Goal: Information Seeking & Learning: Learn about a topic

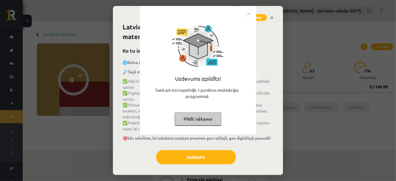
click at [189, 116] on button "Pildīt nākamo" at bounding box center [198, 119] width 47 height 13
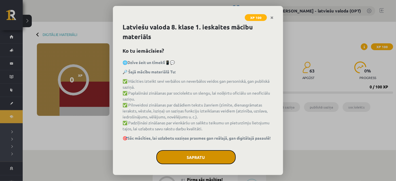
click at [191, 163] on button "Sapratu" at bounding box center [195, 157] width 79 height 14
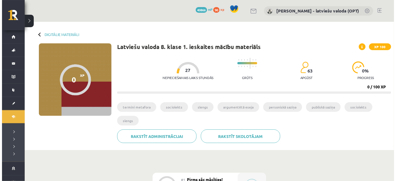
scroll to position [77, 0]
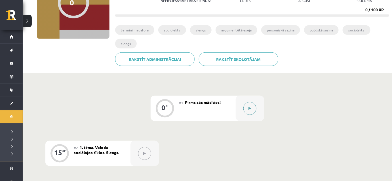
click at [250, 110] on button at bounding box center [249, 108] width 13 height 13
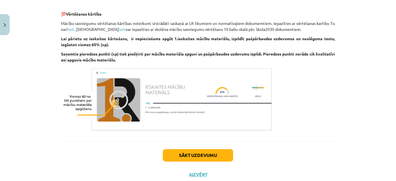
scroll to position [453, 0]
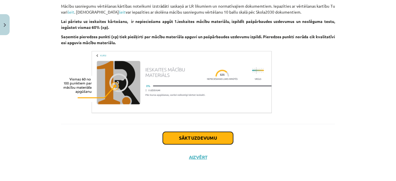
click at [202, 137] on button "Sākt uzdevumu" at bounding box center [198, 138] width 70 height 12
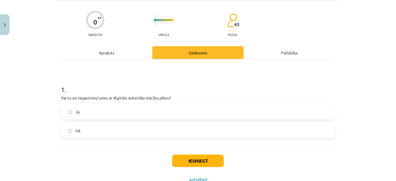
scroll to position [60, 0]
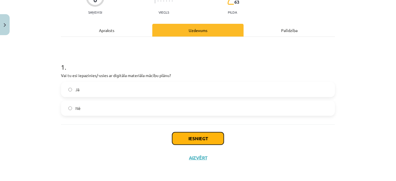
click at [210, 140] on button "Iesniegt" at bounding box center [198, 138] width 52 height 12
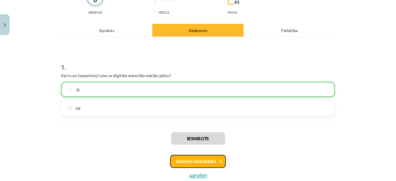
click at [208, 162] on button "Nākamā nodarbība" at bounding box center [198, 161] width 56 height 13
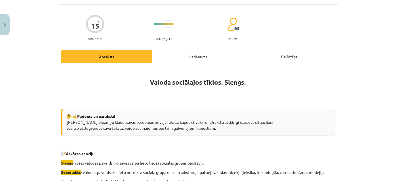
scroll to position [0, 0]
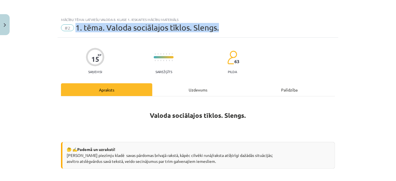
drag, startPoint x: 75, startPoint y: 26, endPoint x: 222, endPoint y: 34, distance: 147.1
click at [222, 34] on div "Mācību tēma: Latviešu valoda 8. klase 1. ieskaites mācību materiāls #2 1. tēma.…" at bounding box center [198, 26] width 281 height 24
copy span "1. tēma. Valoda sociālajos tīklos. Slengs."
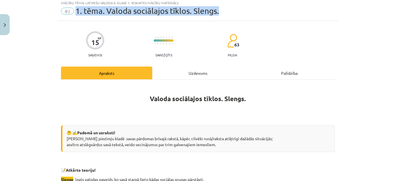
scroll to position [26, 0]
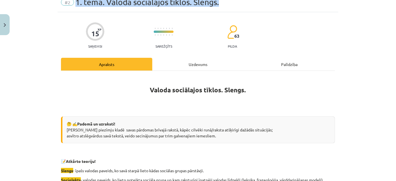
drag, startPoint x: 65, startPoint y: 128, endPoint x: 191, endPoint y: 133, distance: 126.6
click at [222, 137] on div "🤔 ✍️ Padomā un uzraksti! Pieraksti piezīmju kladē savas pārdomas brīvajā rakstā…" at bounding box center [198, 130] width 274 height 27
copy div "Pieraksti piezīmju kladē savas pārdomas brīvajā rakstā, kāpēc cilvēki runā/raks…"
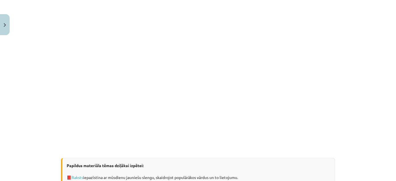
scroll to position [309, 0]
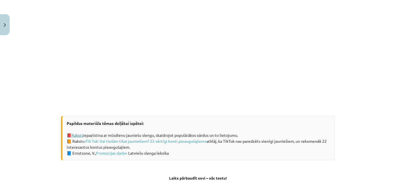
click at [71, 134] on link "Raksts" at bounding box center [77, 135] width 12 height 5
click at [125, 142] on link "«Tik Tok: Vai tiešām tikai jauniešiem? 22 vērtīgi konti pieaugušajiem»" at bounding box center [145, 141] width 123 height 5
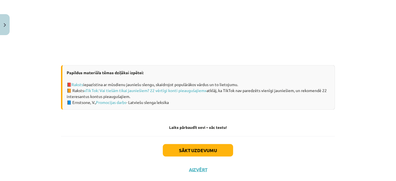
scroll to position [361, 0]
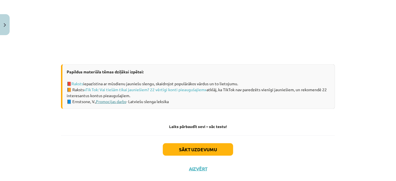
click at [115, 101] on link "Promocijas darbs" at bounding box center [111, 101] width 30 height 5
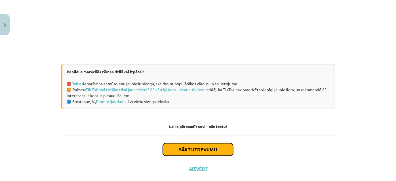
click at [203, 152] on button "Sākt uzdevumu" at bounding box center [198, 150] width 70 height 12
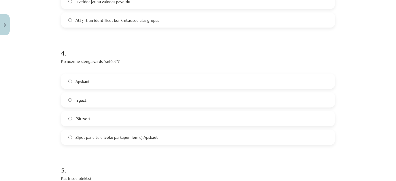
scroll to position [452, 0]
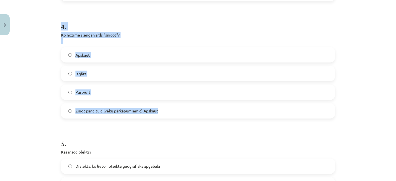
drag, startPoint x: 58, startPoint y: 25, endPoint x: 169, endPoint y: 105, distance: 136.9
copy div "4 . Ko nozīmē slenga vārds "sničot"? Apskaut Izgāzt Pārtvert Ziņot par citu cil…"
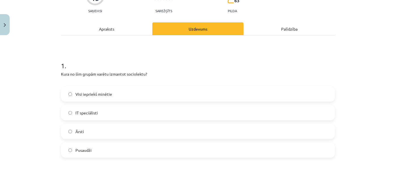
scroll to position [0, 0]
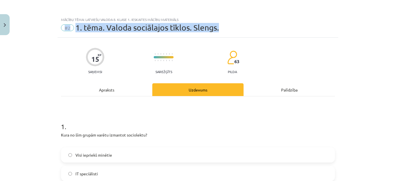
drag, startPoint x: 221, startPoint y: 27, endPoint x: 58, endPoint y: 32, distance: 162.4
click at [58, 32] on div "Mācību tēma: Latviešu valoda 8. klase 1. ieskaites mācību materiāls #2 1. tēma.…" at bounding box center [198, 26] width 281 height 24
copy div "#2 1. tēma. Valoda sociālajos tīklos. Slengs."
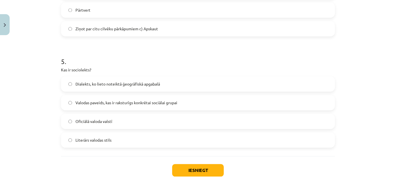
scroll to position [542, 0]
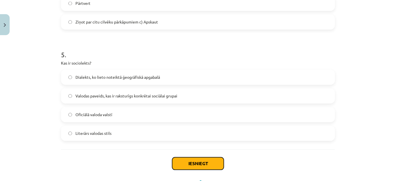
click at [209, 163] on button "Iesniegt" at bounding box center [198, 164] width 52 height 12
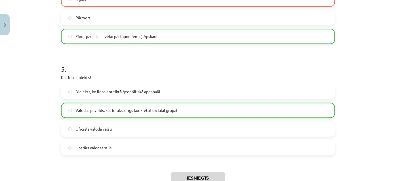
scroll to position [585, 0]
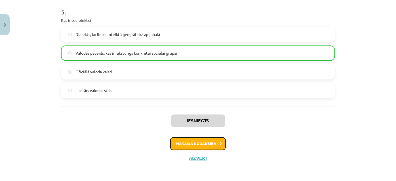
click at [204, 144] on button "Nākamā nodarbība" at bounding box center [198, 143] width 56 height 13
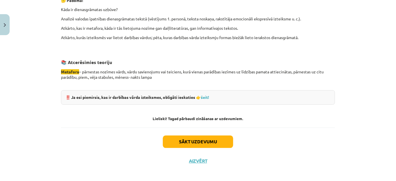
scroll to position [561, 0]
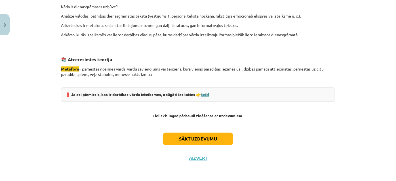
click at [206, 94] on link "šeit!" at bounding box center [205, 94] width 8 height 5
click at [210, 140] on button "Sākt uzdevumu" at bounding box center [198, 139] width 70 height 12
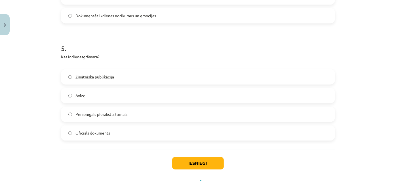
scroll to position [579, 0]
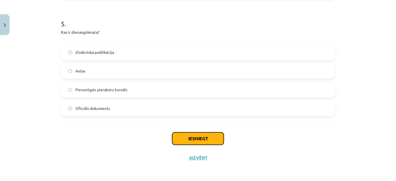
click at [212, 141] on button "Iesniegt" at bounding box center [198, 138] width 52 height 12
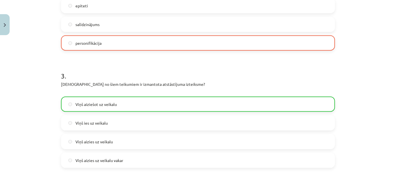
scroll to position [210, 0]
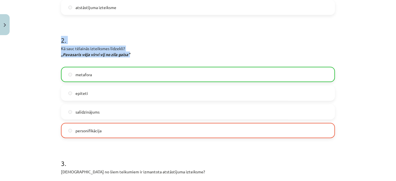
drag, startPoint x: 58, startPoint y: 38, endPoint x: 138, endPoint y: 56, distance: 82.1
copy div "2 . Kā sauc tēlainās izteiksmes līdzekli? „Pavasaris vēja virvi vij no zila gai…"
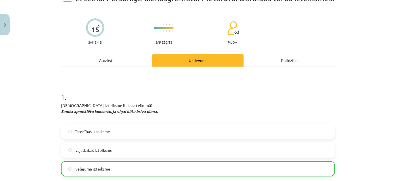
scroll to position [0, 0]
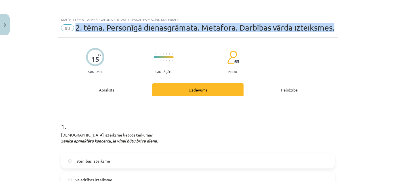
drag, startPoint x: 73, startPoint y: 26, endPoint x: 343, endPoint y: 29, distance: 270.6
click at [343, 29] on div "Mācību tēma: Latviešu valoda 8. klase 1. ieskaites mācību materiāls #3 2. tēma.…" at bounding box center [198, 90] width 396 height 181
copy span "2. tēma. Personīgā dienasgrāmata. Metafora. Darbības vārda izteiksmes."
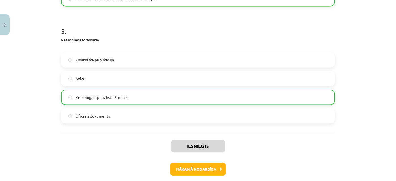
scroll to position [597, 0]
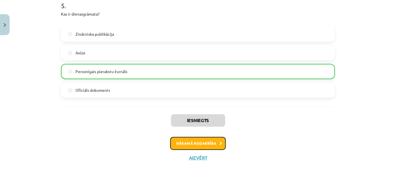
click at [185, 142] on button "Nākamā nodarbība" at bounding box center [198, 143] width 56 height 13
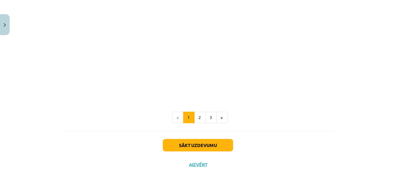
scroll to position [304, 0]
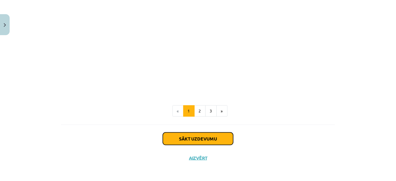
click at [196, 137] on button "Sākt uzdevumu" at bounding box center [198, 139] width 70 height 12
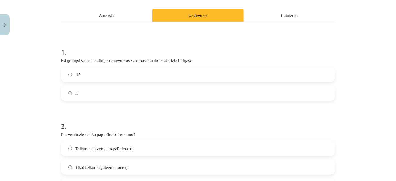
scroll to position [40, 0]
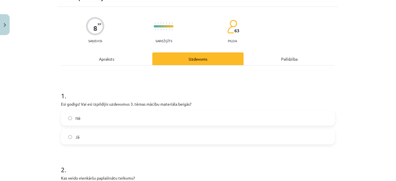
click at [105, 61] on div "Apraksts" at bounding box center [106, 58] width 91 height 13
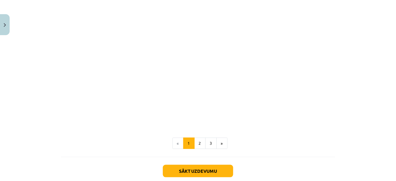
scroll to position [304, 0]
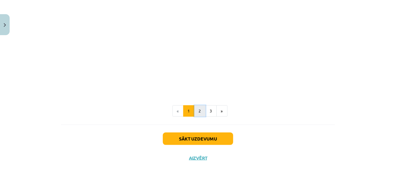
click at [198, 114] on button "2" at bounding box center [199, 111] width 11 height 11
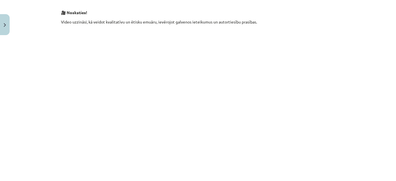
scroll to position [210, 0]
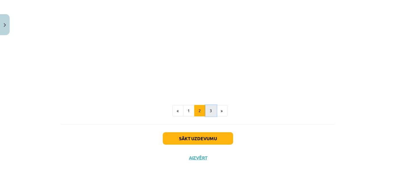
click at [209, 113] on button "3" at bounding box center [210, 110] width 11 height 11
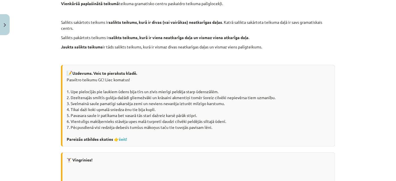
scroll to position [239, 0]
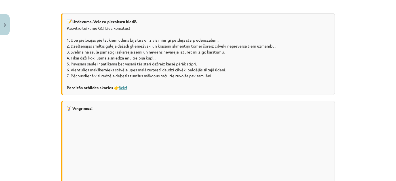
click at [121, 87] on link "šeit!" at bounding box center [123, 87] width 8 height 5
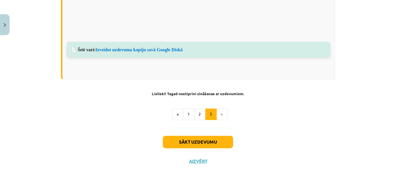
scroll to position [477, 0]
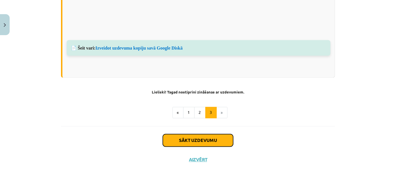
click at [207, 139] on button "Sākt uzdevumu" at bounding box center [198, 140] width 70 height 12
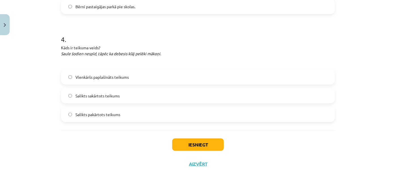
scroll to position [375, 0]
click at [205, 144] on button "Iesniegt" at bounding box center [198, 144] width 52 height 12
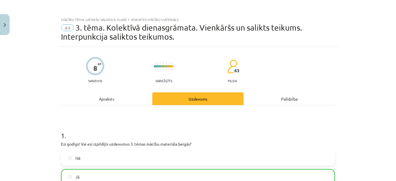
scroll to position [0, 0]
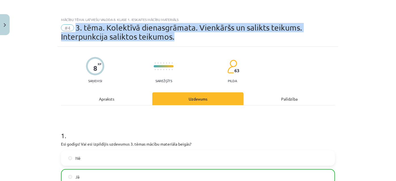
drag, startPoint x: 75, startPoint y: 26, endPoint x: 176, endPoint y: 38, distance: 102.3
click at [176, 38] on div "#4 3. tēma. Kolektīvā dienasgrāmata. Vienkāršs un salikts teikums. Interpunkcij…" at bounding box center [198, 32] width 274 height 18
copy span "3. tēma. Kolektīvā dienasgrāmata. Vienkāršs un salikts teikums. Interpunkcija s…"
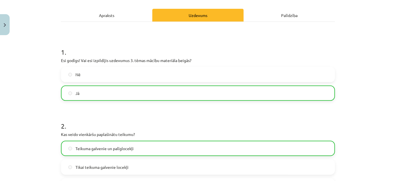
scroll to position [129, 0]
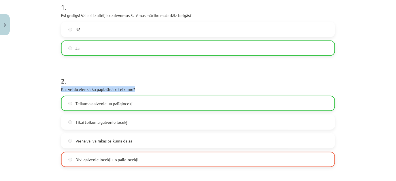
drag, startPoint x: 60, startPoint y: 90, endPoint x: 143, endPoint y: 89, distance: 83.7
click at [143, 89] on p "Kas veido vienkāršu paplašinātu teikumu?" at bounding box center [198, 90] width 274 height 6
copy p "Kas veido vienkāršu paplašinātu teikumu?"
drag, startPoint x: 70, startPoint y: 102, endPoint x: 144, endPoint y: 104, distance: 74.1
click at [144, 104] on label "Teikuma galvenie un palīglocekļi" at bounding box center [198, 103] width 273 height 14
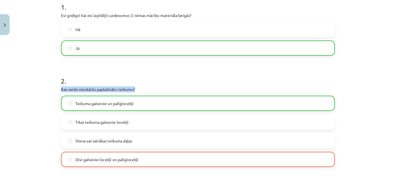
copy label "Teikuma galvenie un palīglocekļi"
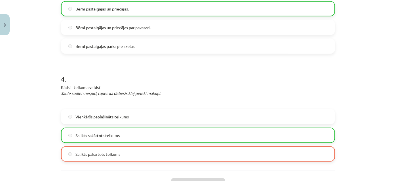
scroll to position [399, 0]
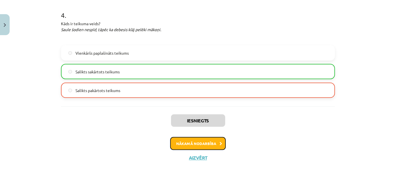
click at [209, 144] on button "Nākamā nodarbība" at bounding box center [198, 143] width 56 height 13
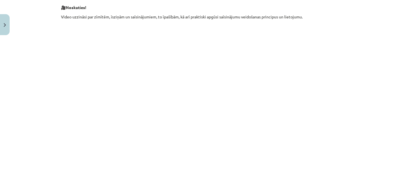
scroll to position [237, 0]
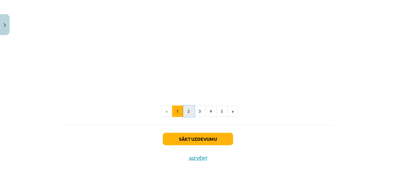
click at [186, 112] on button "2" at bounding box center [188, 111] width 11 height 11
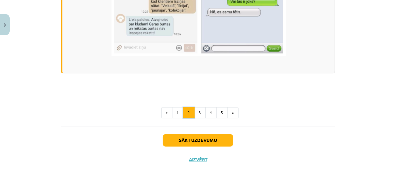
scroll to position [463, 0]
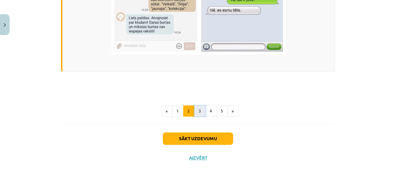
click at [200, 111] on button "3" at bounding box center [199, 111] width 11 height 11
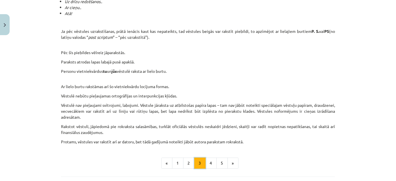
scroll to position [549, 0]
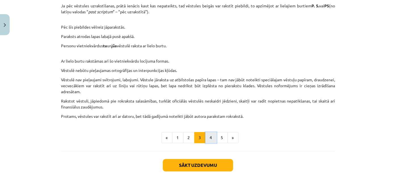
click at [209, 138] on button "4" at bounding box center [210, 137] width 11 height 11
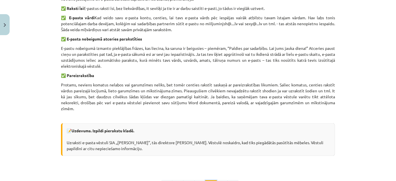
scroll to position [420, 0]
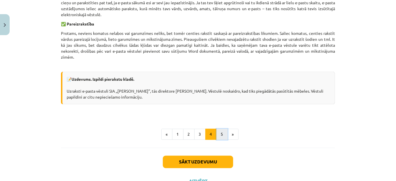
click at [219, 136] on button "5" at bounding box center [221, 134] width 11 height 11
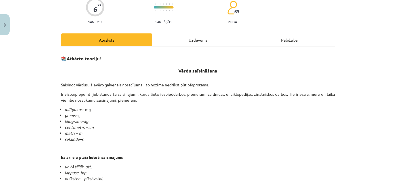
scroll to position [0, 0]
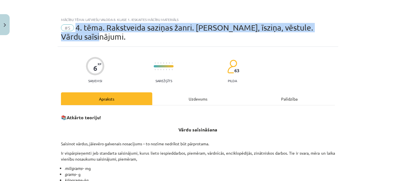
drag, startPoint x: 81, startPoint y: 28, endPoint x: 109, endPoint y: 38, distance: 29.3
click at [109, 38] on div "#5 4. tēma. Rakstveida saziņas žanri. [PERSON_NAME], īsziņa, vēstule. Vārdu saī…" at bounding box center [198, 32] width 274 height 18
copy span "4. tēma. Rakstveida saziņas žanri. [PERSON_NAME], īsziņa, vēstule. Vārdu saīsin…"
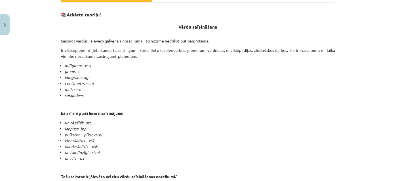
scroll to position [129, 0]
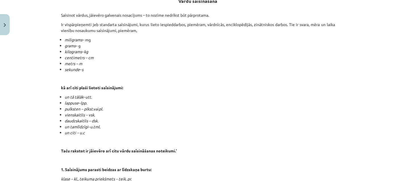
drag, startPoint x: 54, startPoint y: 132, endPoint x: 89, endPoint y: 133, distance: 35.5
click at [89, 133] on div "Mācību tēma: Latviešu valoda 8. klase 1. ieskaites mācību materiāls #5 4. tēma.…" at bounding box center [198, 90] width 396 height 181
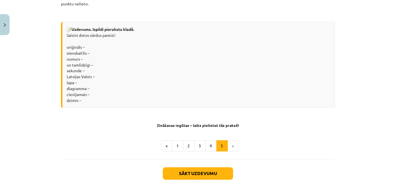
scroll to position [507, 0]
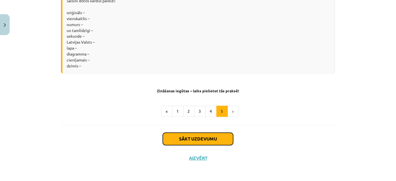
click at [202, 139] on button "Sākt uzdevumu" at bounding box center [198, 139] width 70 height 12
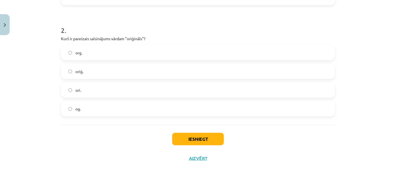
scroll to position [218, 0]
click at [202, 142] on button "Iesniegt" at bounding box center [198, 138] width 52 height 12
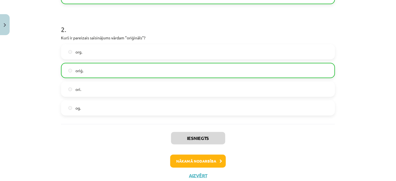
scroll to position [235, 0]
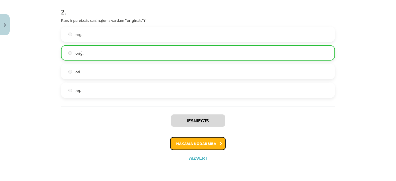
click at [205, 146] on button "Nākamā nodarbība" at bounding box center [198, 143] width 56 height 13
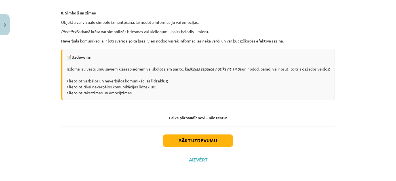
scroll to position [425, 0]
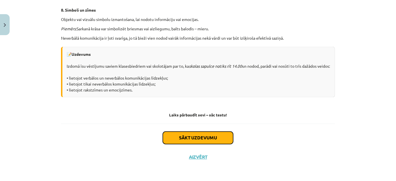
click at [210, 141] on button "Sākt uzdevumu" at bounding box center [198, 138] width 70 height 12
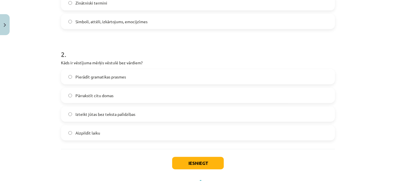
scroll to position [218, 0]
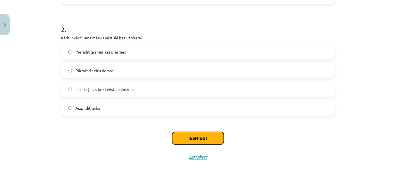
click at [182, 140] on button "Iesniegt" at bounding box center [198, 138] width 52 height 12
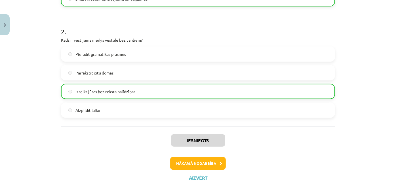
scroll to position [235, 0]
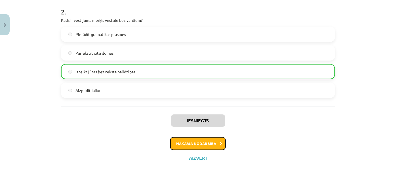
click at [210, 146] on button "Nākamā nodarbība" at bounding box center [198, 143] width 56 height 13
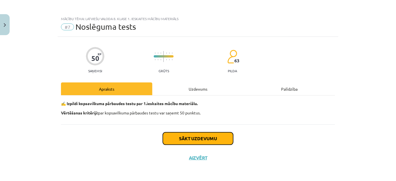
click at [195, 141] on button "Sākt uzdevumu" at bounding box center [198, 138] width 70 height 12
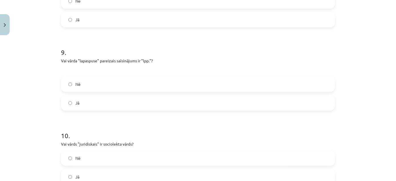
scroll to position [723, 0]
click at [66, 100] on label "Jā" at bounding box center [198, 103] width 273 height 14
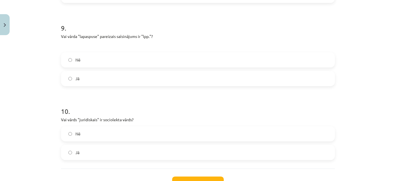
scroll to position [774, 0]
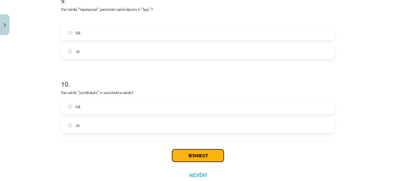
click at [192, 154] on button "Iesniegt" at bounding box center [198, 155] width 52 height 12
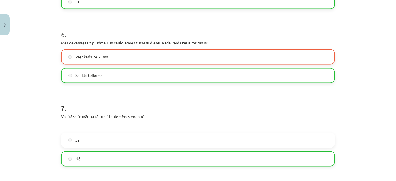
scroll to position [491, 0]
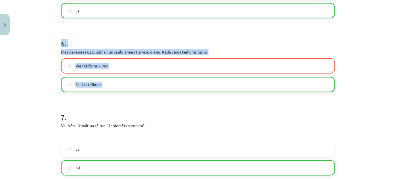
drag, startPoint x: 58, startPoint y: 42, endPoint x: 159, endPoint y: 92, distance: 113.2
click at [159, 92] on div "50 XP Saņemsi Grūts 63 pilda Apraksts Uzdevums Palīdzība 1 . Kurā teikumā ir pa…" at bounding box center [198, 17] width 281 height 940
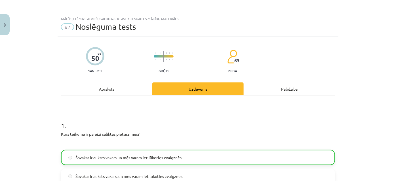
scroll to position [0, 0]
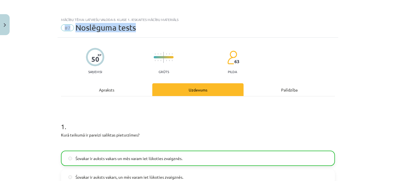
drag, startPoint x: 57, startPoint y: 25, endPoint x: 120, endPoint y: 28, distance: 63.0
click at [146, 24] on div "Mācību tēma: Latviešu valoda 8. klase 1. ieskaites mācību materiāls #7 Noslēgum…" at bounding box center [198, 26] width 281 height 24
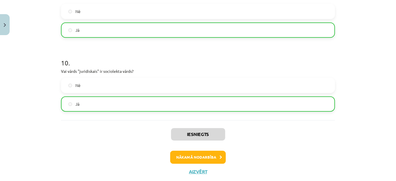
scroll to position [809, 0]
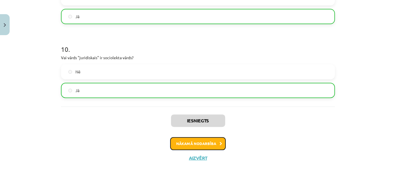
click at [208, 143] on button "Nākamā nodarbība" at bounding box center [198, 143] width 56 height 13
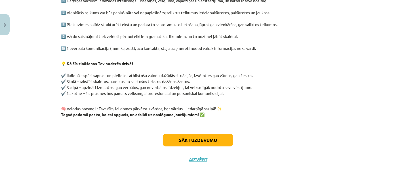
scroll to position [184, 0]
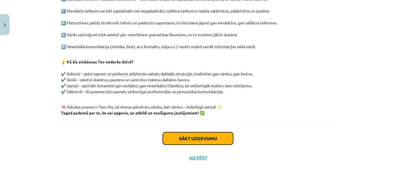
click at [205, 138] on button "Sākt uzdevumu" at bounding box center [198, 138] width 70 height 12
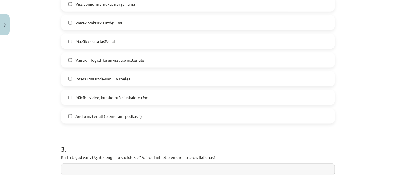
scroll to position [427, 0]
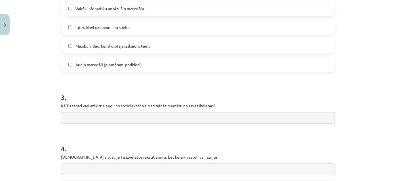
click at [71, 120] on input "text" at bounding box center [198, 118] width 274 height 12
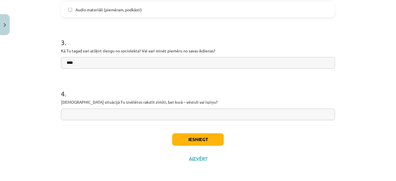
scroll to position [483, 0]
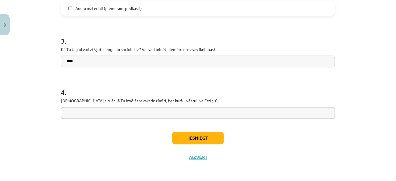
type input "****"
click at [89, 114] on input "text" at bounding box center [198, 114] width 274 height 12
type input "***"
click at [194, 142] on button "Iesniegt" at bounding box center [198, 138] width 52 height 12
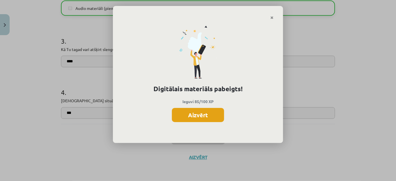
click at [195, 121] on button "Aizvērt" at bounding box center [198, 115] width 52 height 14
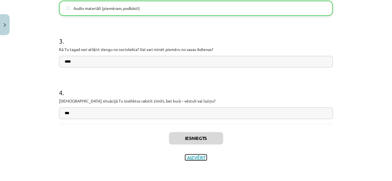
click at [193, 158] on button "Aizvērt" at bounding box center [196, 158] width 22 height 6
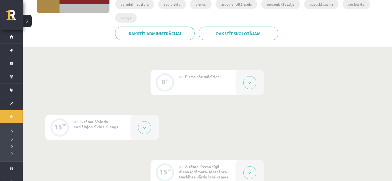
scroll to position [0, 0]
